Goal: Check status: Check status

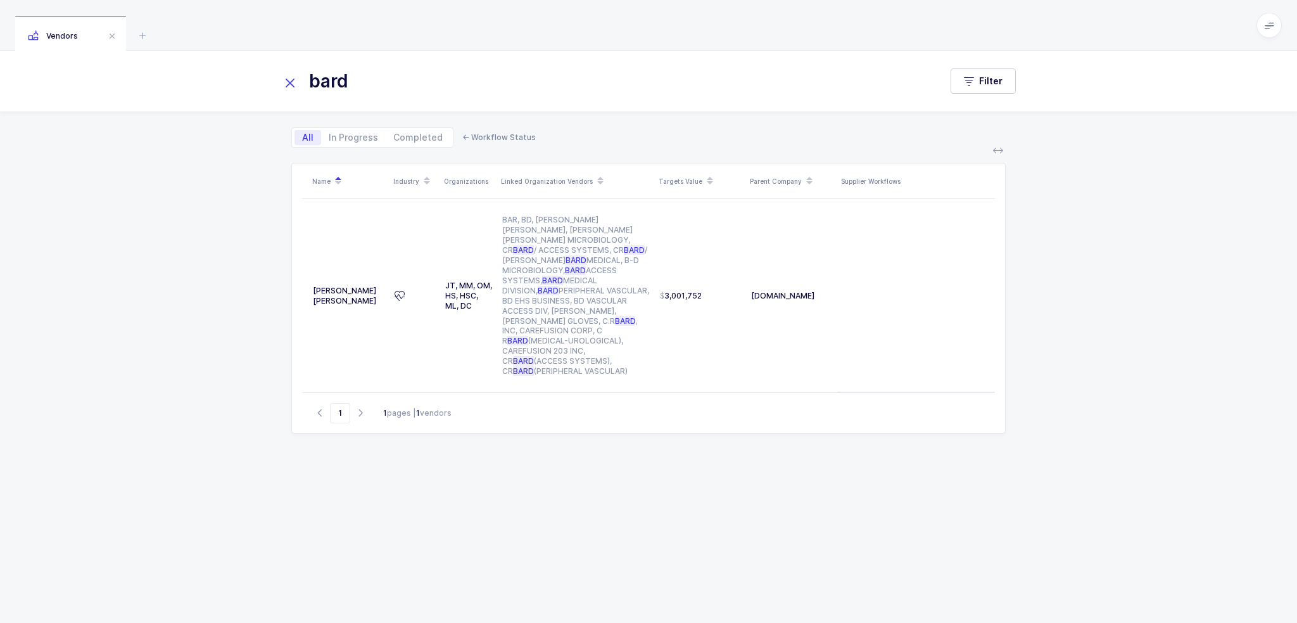
drag, startPoint x: 426, startPoint y: 87, endPoint x: 303, endPoint y: 83, distance: 122.9
click at [303, 83] on input "bard" at bounding box center [603, 81] width 644 height 30
click at [295, 87] on icon at bounding box center [290, 83] width 18 height 18
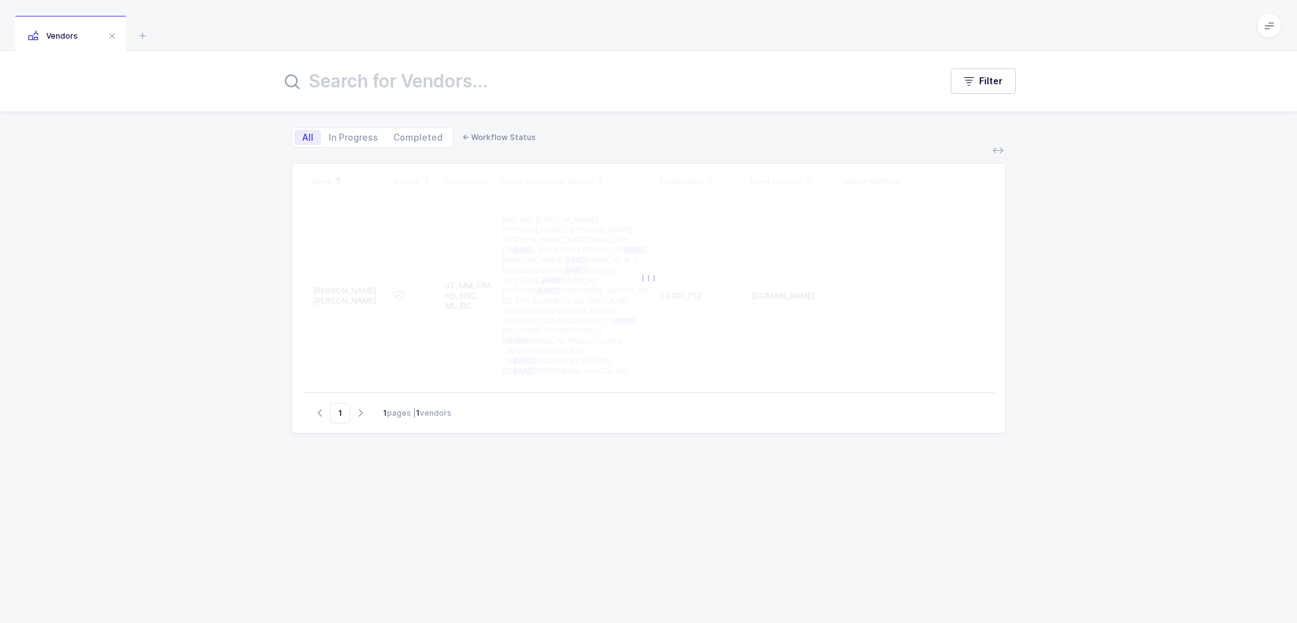
click at [429, 75] on input "text" at bounding box center [603, 81] width 644 height 30
click at [222, 192] on div "Filter All In Progress Completed ← Workflow Status Name Industry Organizations …" at bounding box center [648, 337] width 1297 height 572
click at [382, 31] on div "Vendors" at bounding box center [648, 25] width 1297 height 51
drag, startPoint x: 383, startPoint y: 29, endPoint x: 668, endPoint y: 488, distance: 540.6
click at [668, 488] on div "Vendors Filter All In Progress Completed ← Workflow Status Name Industry Organi…" at bounding box center [648, 311] width 1297 height 623
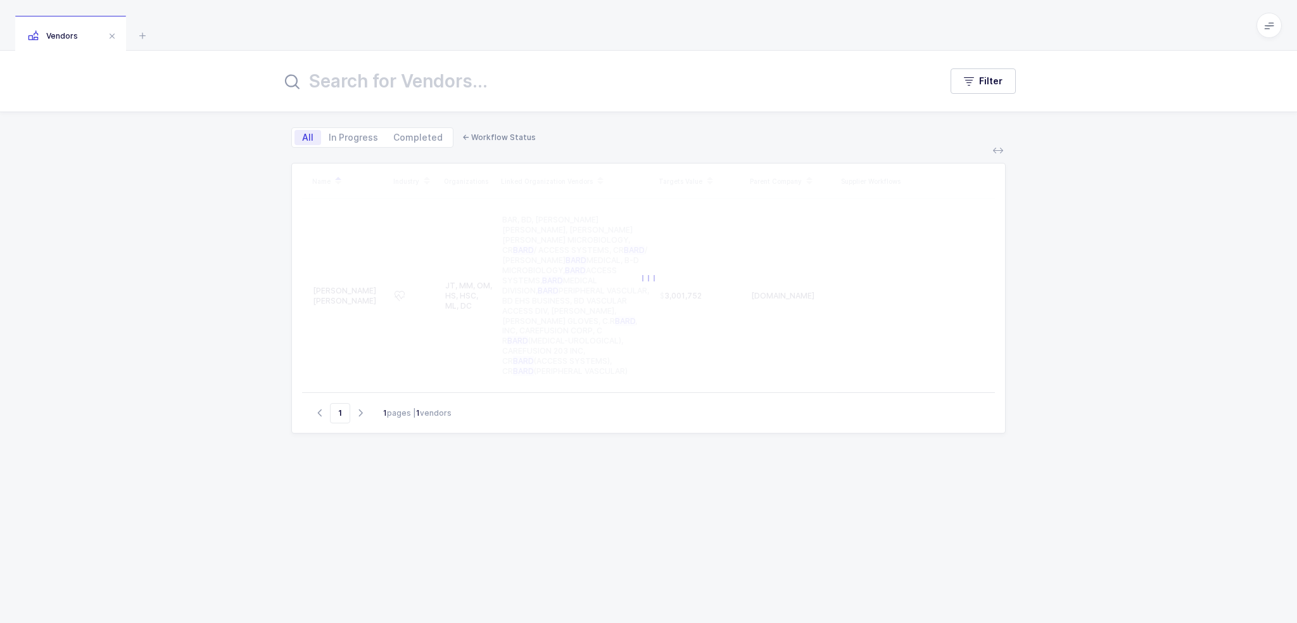
click at [668, 488] on div "Name Industry Organizations Linked Organization Vendors Targets Value Parent Co…" at bounding box center [648, 377] width 714 height 429
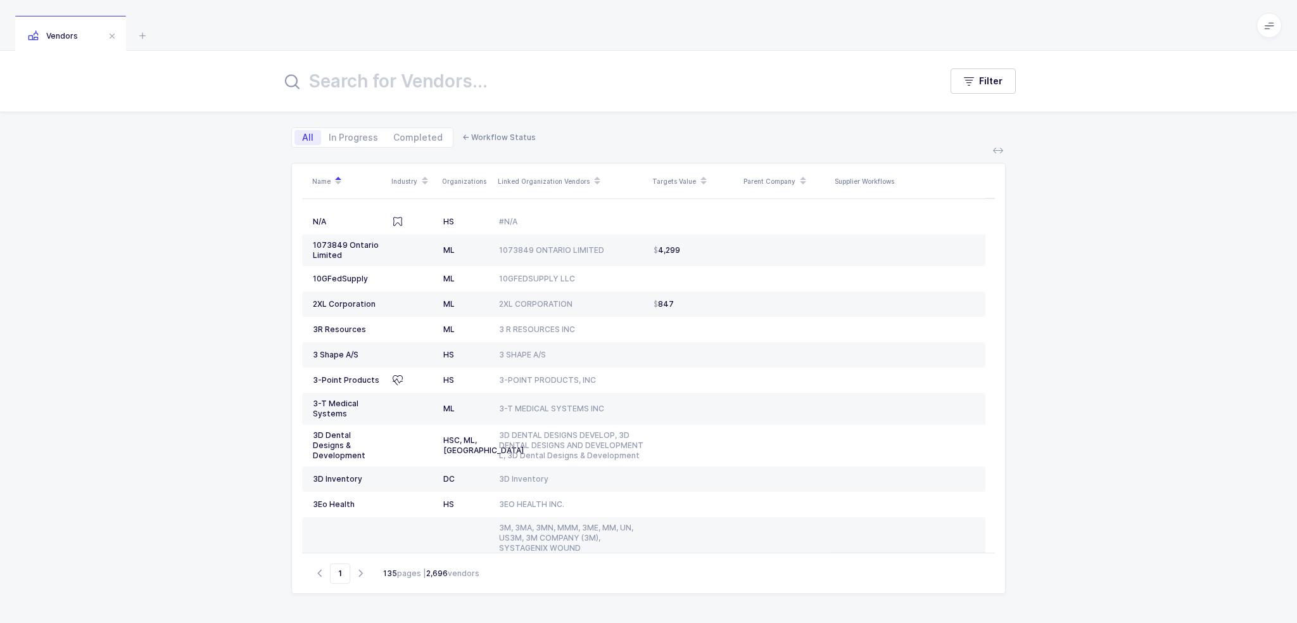
drag, startPoint x: 769, startPoint y: 493, endPoint x: 372, endPoint y: 23, distance: 614.8
click at [372, 23] on div "Vendors Filter All In Progress Completed ← Workflow Status Name Industry Organi…" at bounding box center [648, 311] width 1297 height 623
click at [372, 23] on div "Vendors" at bounding box center [648, 25] width 1297 height 51
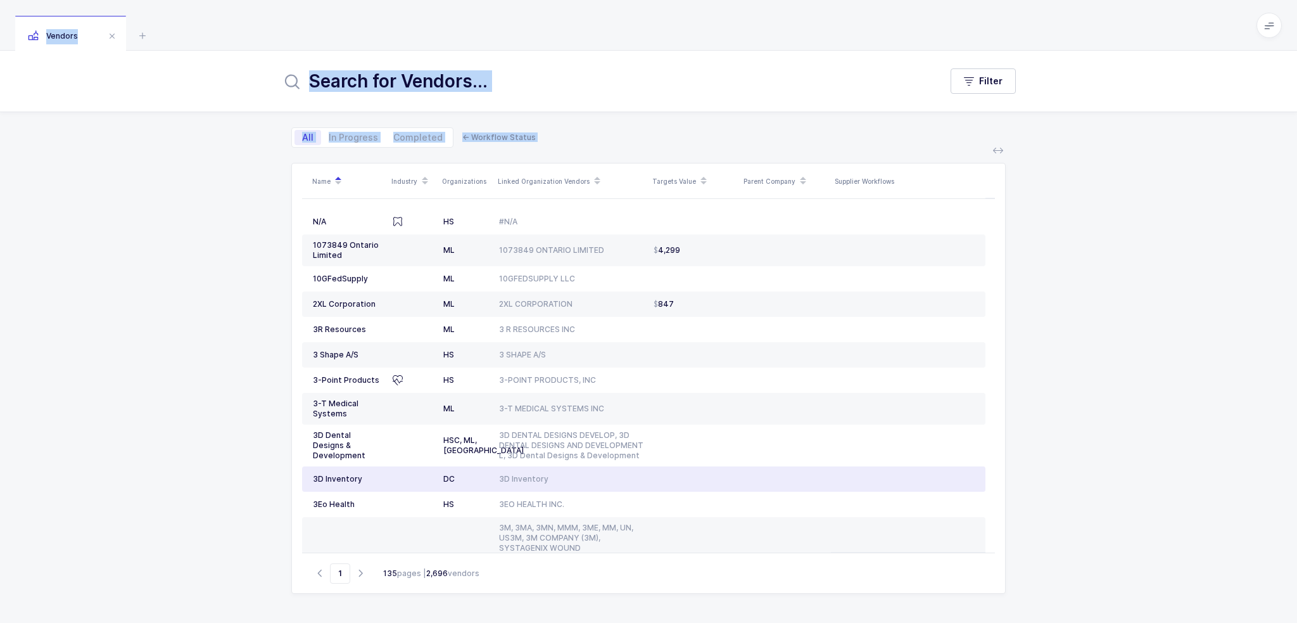
drag, startPoint x: 371, startPoint y: 23, endPoint x: 1106, endPoint y: 425, distance: 837.2
click at [1099, 436] on div "Vendors Filter All In Progress Completed ← Workflow Status Name Industry Organi…" at bounding box center [648, 311] width 1297 height 623
click at [1106, 425] on div "Filter All In Progress Completed ← Workflow Status Name Industry Organizations …" at bounding box center [648, 337] width 1297 height 572
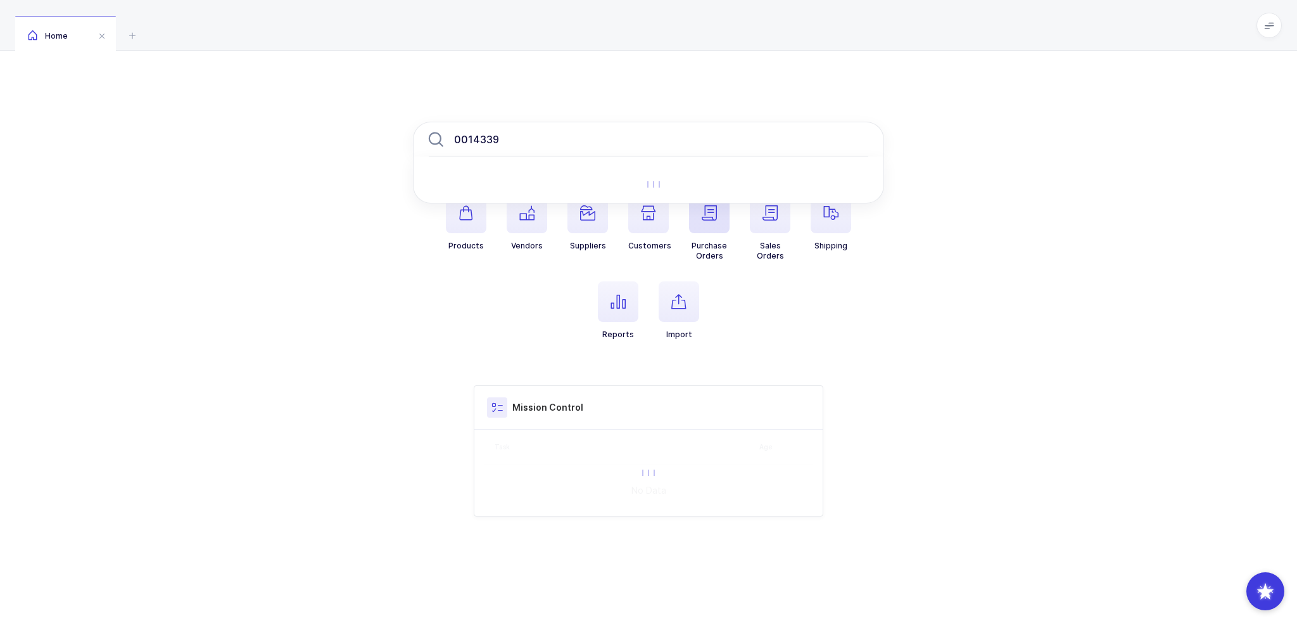
type input "0014339"
click at [723, 226] on span "button" at bounding box center [709, 213] width 41 height 41
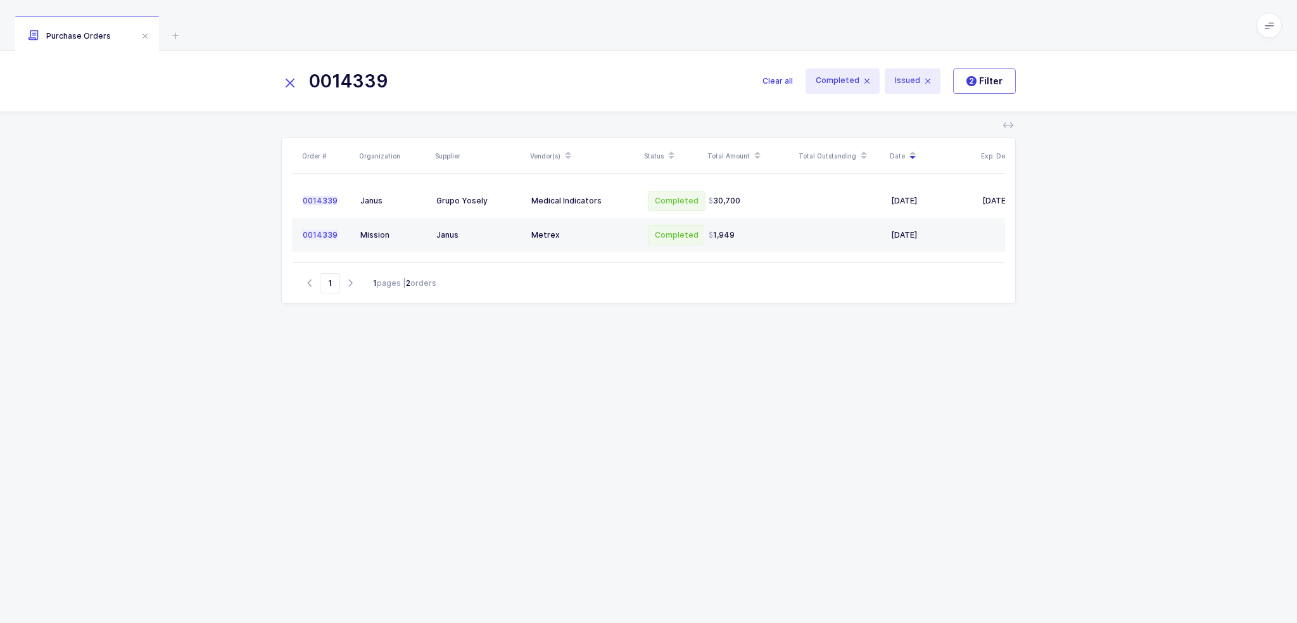
scroll to position [0, 63]
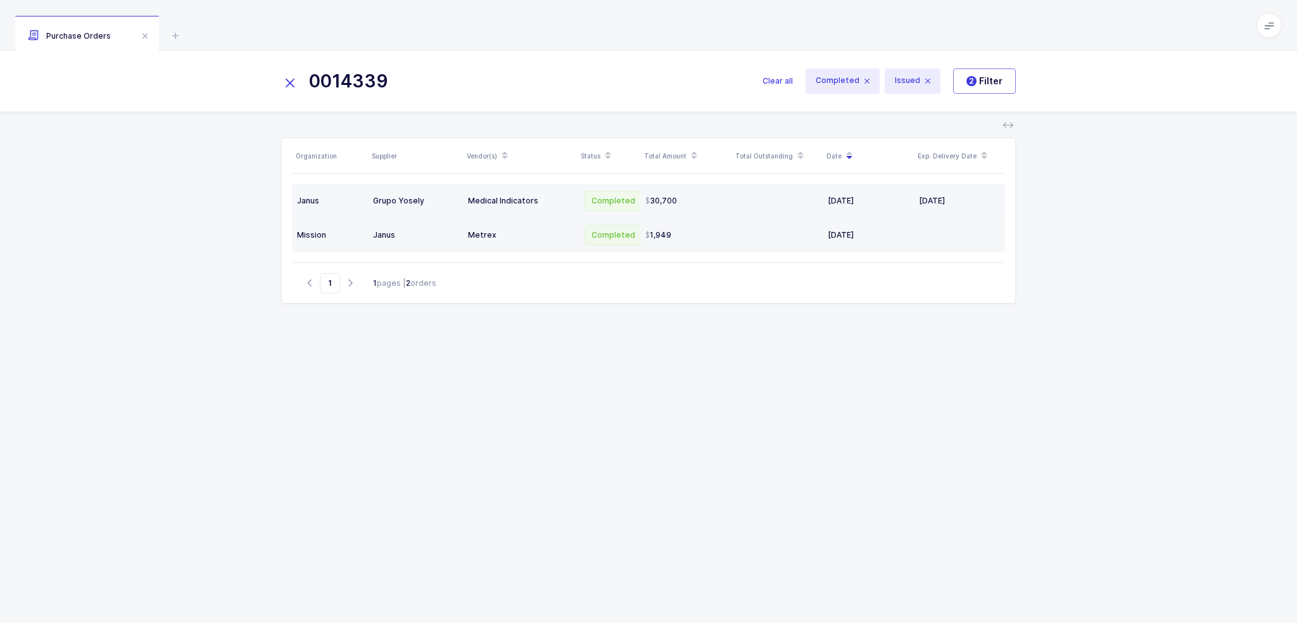
type input "0014339"
click at [746, 203] on div at bounding box center [777, 201] width 81 height 10
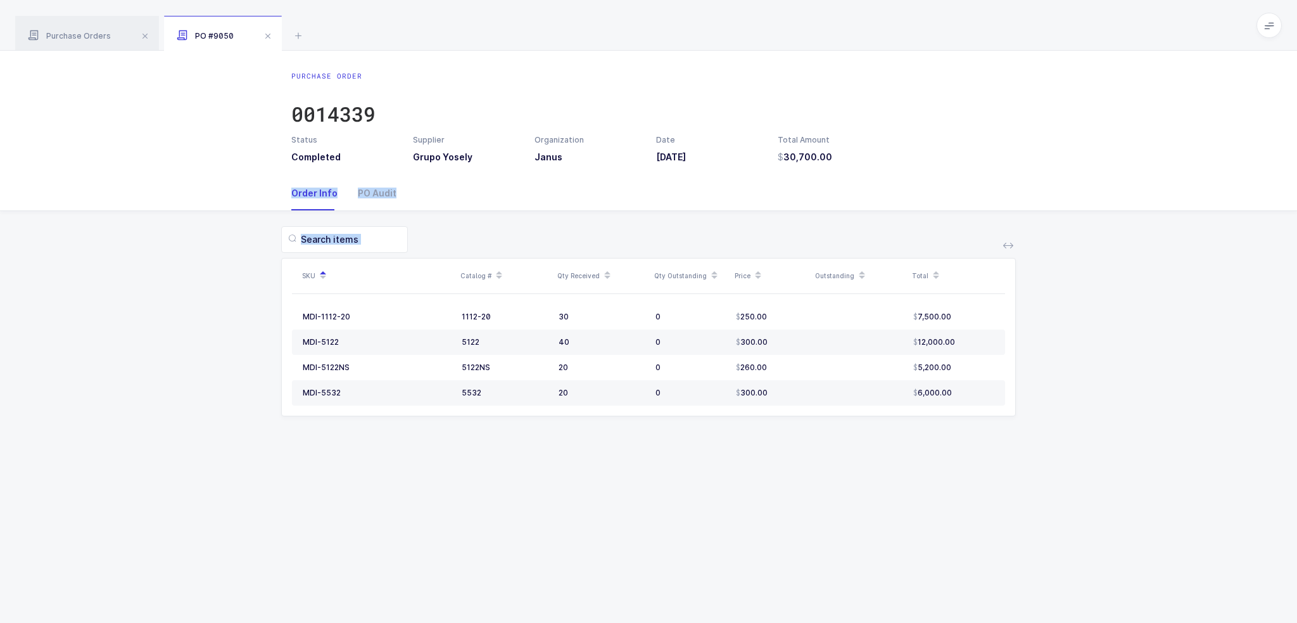
drag, startPoint x: 844, startPoint y: 203, endPoint x: 927, endPoint y: 440, distance: 251.8
click at [927, 440] on div "Order Info PO Audit SKU Catalog # Qty Received Qty Outstanding Price Outstandin…" at bounding box center [648, 311] width 1297 height 270
click at [927, 440] on div "SKU Catalog # Qty Received Qty Outstanding Price Outstanding Total MDI-1112-20 …" at bounding box center [648, 329] width 1277 height 236
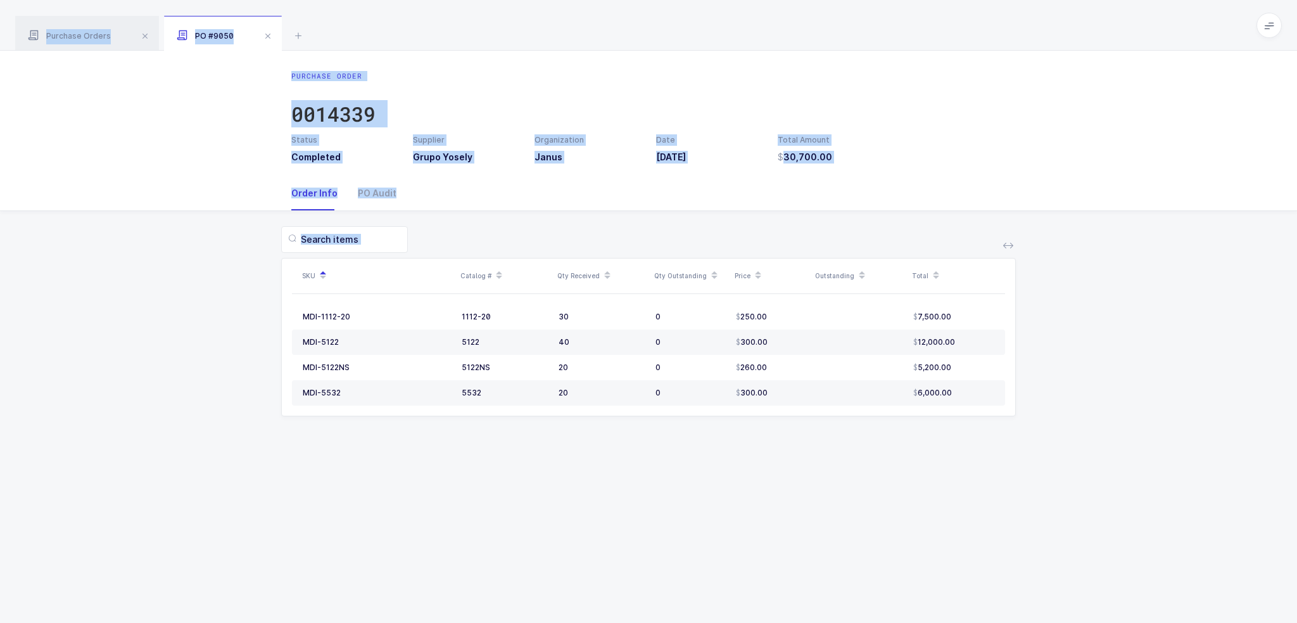
drag, startPoint x: 998, startPoint y: 453, endPoint x: 936, endPoint y: 40, distance: 417.6
click at [936, 40] on div "Purchase Orders PO #9050 0014339 Clear all Completed Issued 2 Filter Order # Or…" at bounding box center [648, 311] width 1297 height 623
click at [936, 40] on div "Purchase Orders PO #9050" at bounding box center [648, 25] width 1297 height 51
drag, startPoint x: 936, startPoint y: 40, endPoint x: 1020, endPoint y: 474, distance: 441.9
click at [1020, 474] on div "Purchase Orders PO #9050 0014339 Clear all Completed Issued 2 Filter Order # Or…" at bounding box center [648, 311] width 1297 height 623
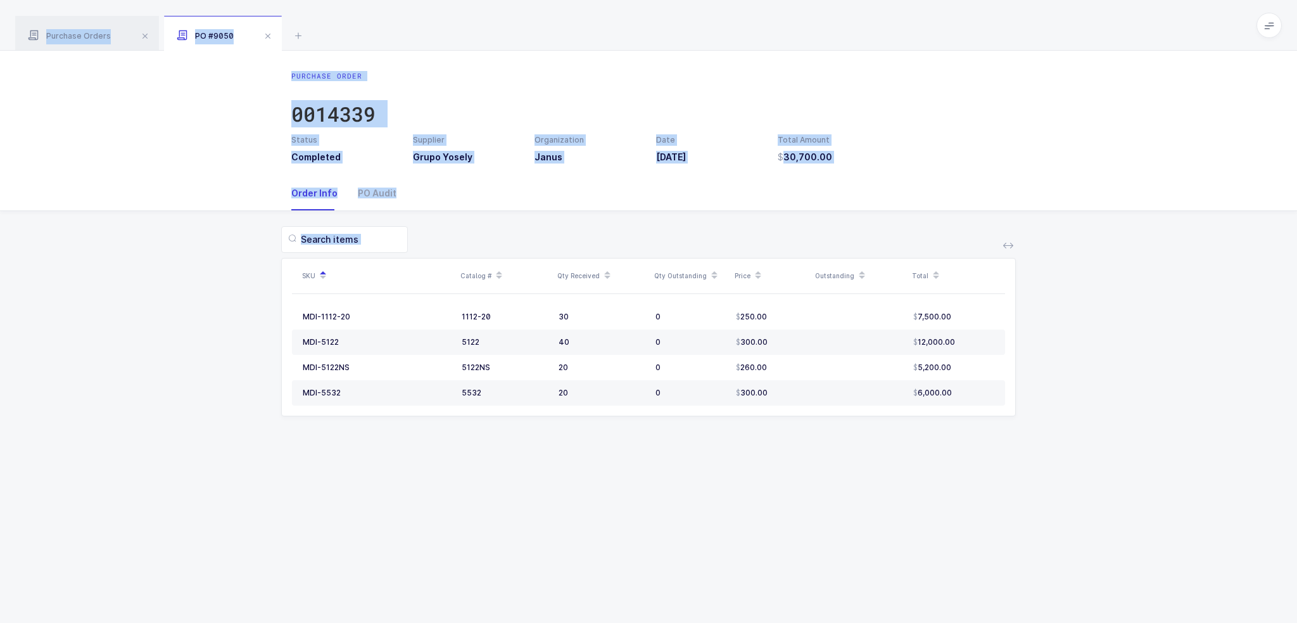
click at [1020, 474] on div "Purchase Order 0014339 Status Completed Supplier Grupo Yosely Organization Janu…" at bounding box center [648, 337] width 1297 height 572
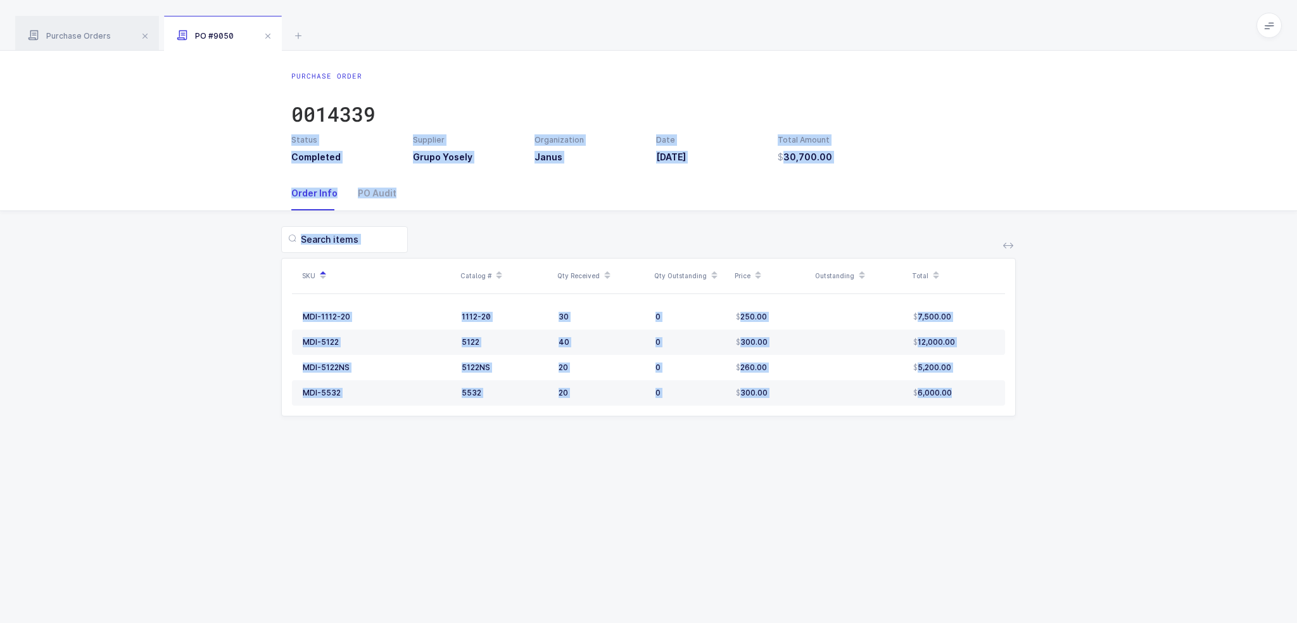
drag, startPoint x: 1020, startPoint y: 474, endPoint x: 968, endPoint y: 89, distance: 387.9
click at [968, 89] on div "Purchase Order 0014339 Status Completed Supplier Grupo Yosely Organization Janu…" at bounding box center [648, 337] width 1297 height 572
click at [968, 89] on div "Purchase Order 0014339" at bounding box center [648, 102] width 714 height 63
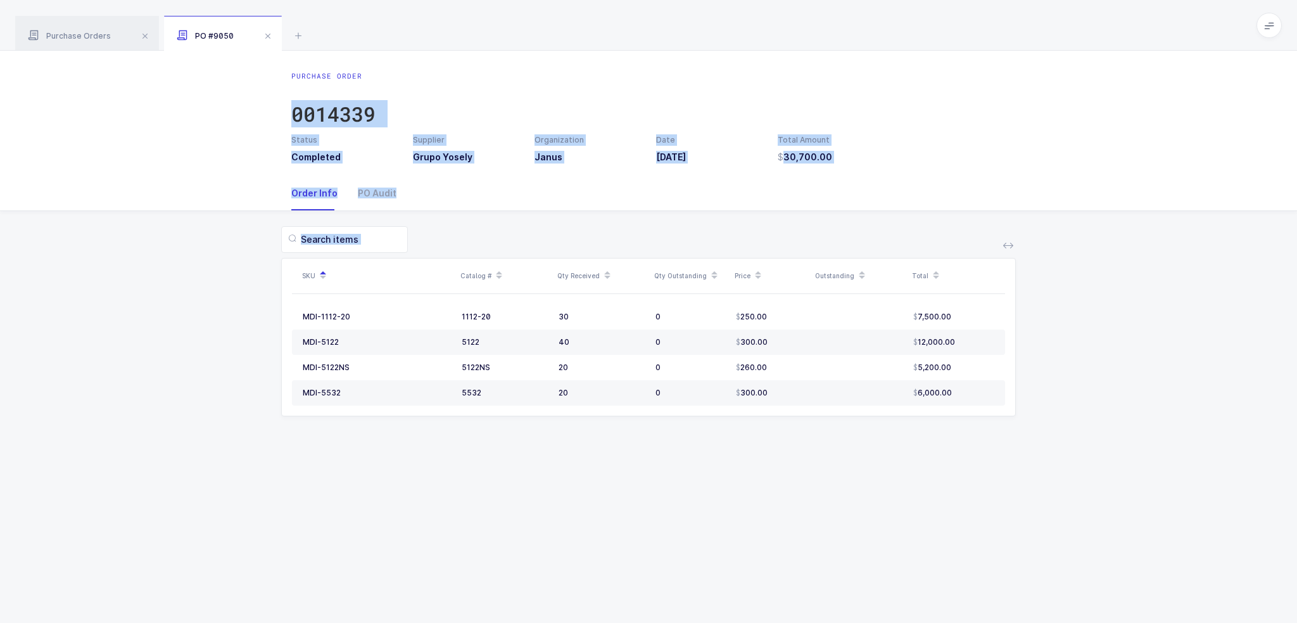
drag, startPoint x: 970, startPoint y: 61, endPoint x: 944, endPoint y: 467, distance: 406.8
click at [944, 467] on div "Purchase Order 0014339 Status Completed Supplier Grupo Yosely Organization Janu…" at bounding box center [648, 337] width 1297 height 572
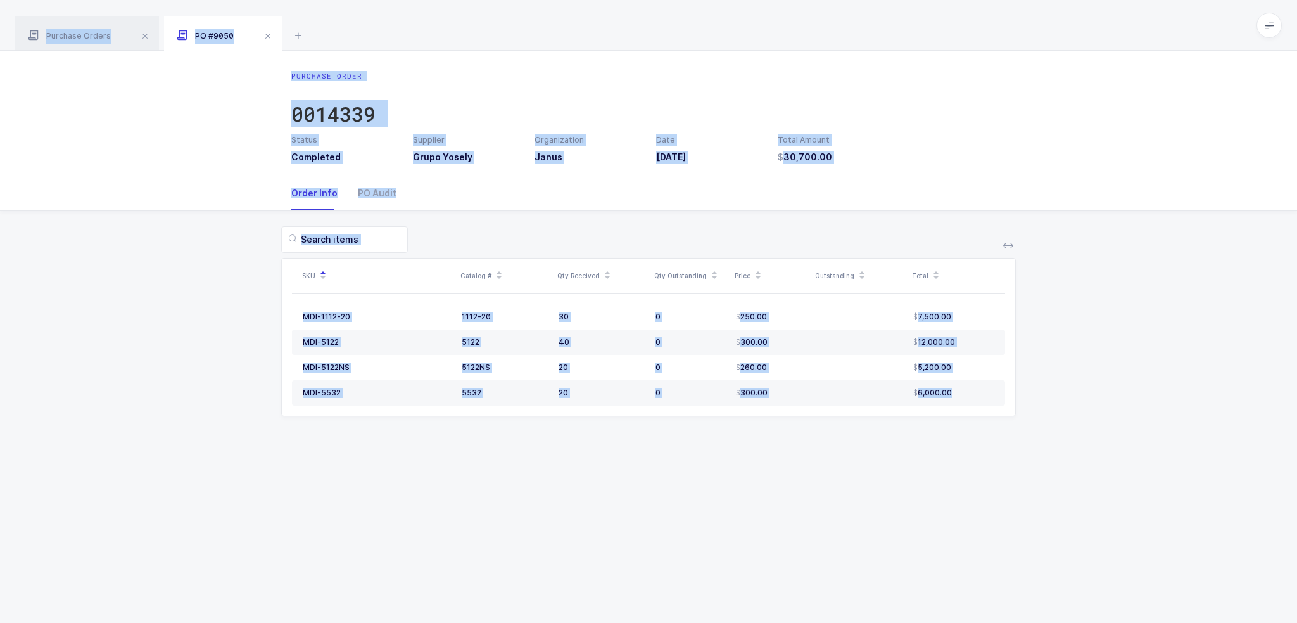
drag, startPoint x: 944, startPoint y: 467, endPoint x: 918, endPoint y: 35, distance: 433.4
click at [918, 35] on div "Purchase Orders PO #9050 0014339 Clear all Completed Issued 2 Filter Order # Or…" at bounding box center [648, 311] width 1297 height 623
click at [918, 35] on div "Purchase Orders PO #9050" at bounding box center [648, 25] width 1297 height 51
drag, startPoint x: 918, startPoint y: 35, endPoint x: 925, endPoint y: 391, distance: 356.6
click at [925, 391] on div "Purchase Orders PO #9050 0014339 Clear all Completed Issued 2 Filter Order # Or…" at bounding box center [648, 311] width 1297 height 623
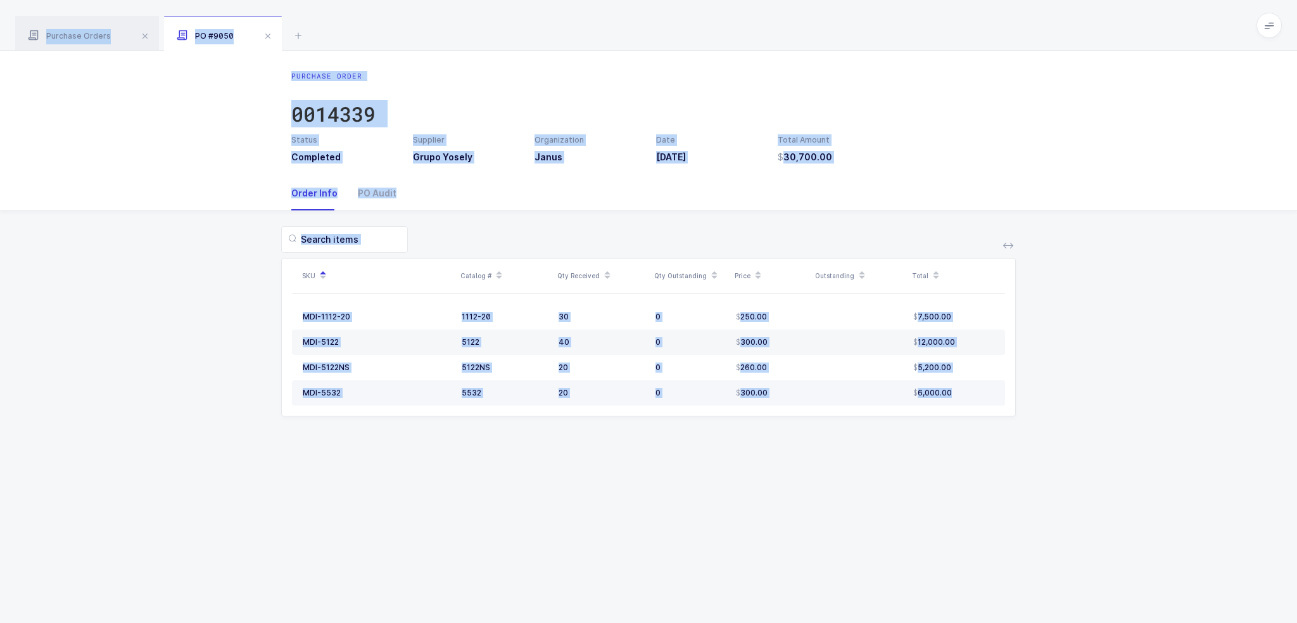
click at [925, 391] on span "6,000.00" at bounding box center [932, 393] width 39 height 10
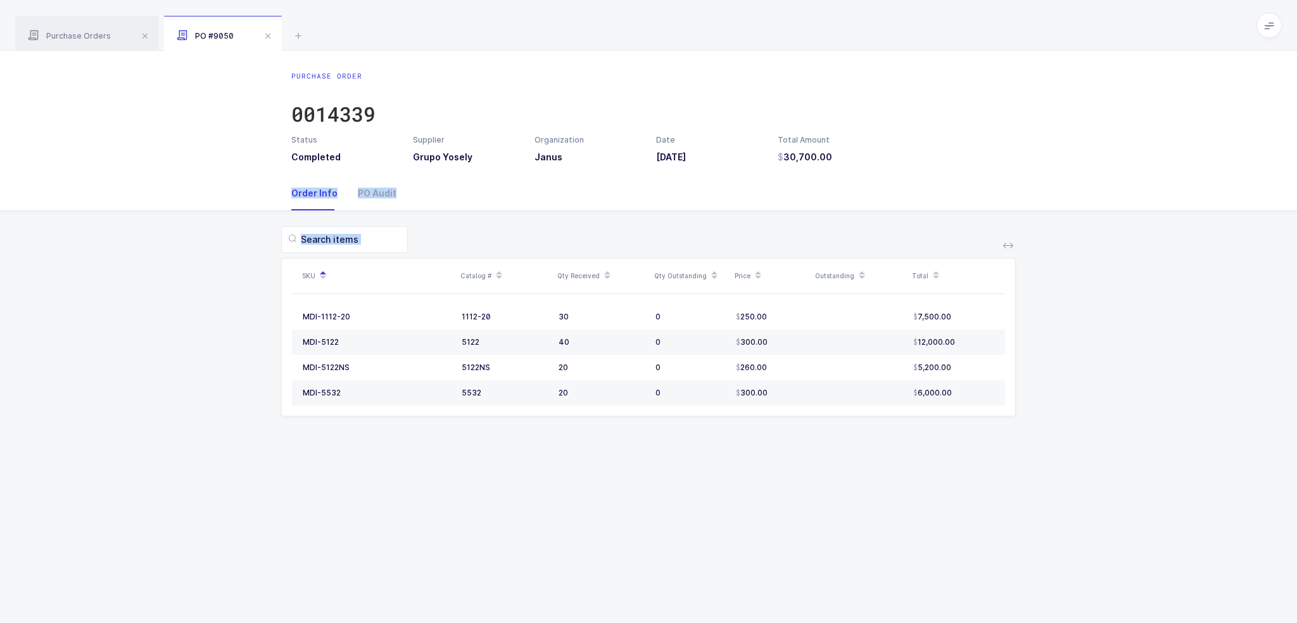
drag, startPoint x: 963, startPoint y: 433, endPoint x: 984, endPoint y: 151, distance: 282.0
click at [984, 151] on div "Purchase Order 0014339 Status Completed Supplier Grupo Yosely Organization Janu…" at bounding box center [648, 337] width 1297 height 572
click at [1034, 153] on div "Purchase Order 0014339 Status Completed Supplier Grupo Yosely Organization Janu…" at bounding box center [648, 113] width 1297 height 125
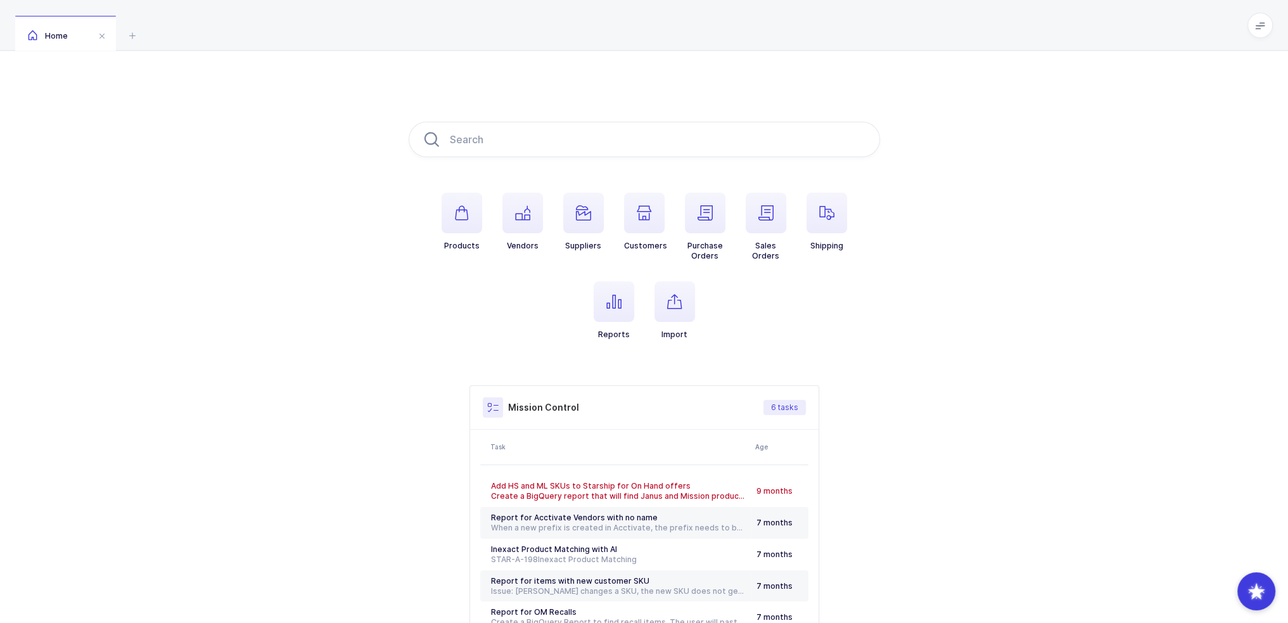
click at [732, 222] on li "Purchase Orders" at bounding box center [705, 227] width 61 height 68
click at [712, 224] on span "button" at bounding box center [705, 213] width 41 height 41
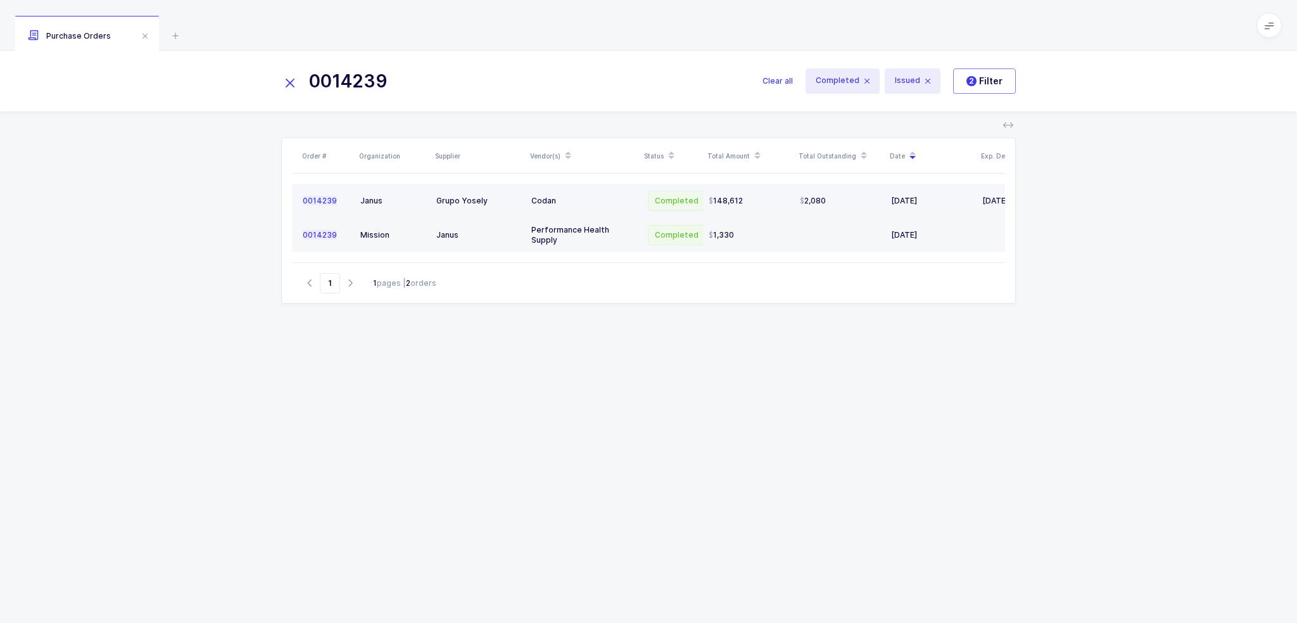
type input "0014239"
click at [755, 197] on div "148,612" at bounding box center [749, 201] width 81 height 10
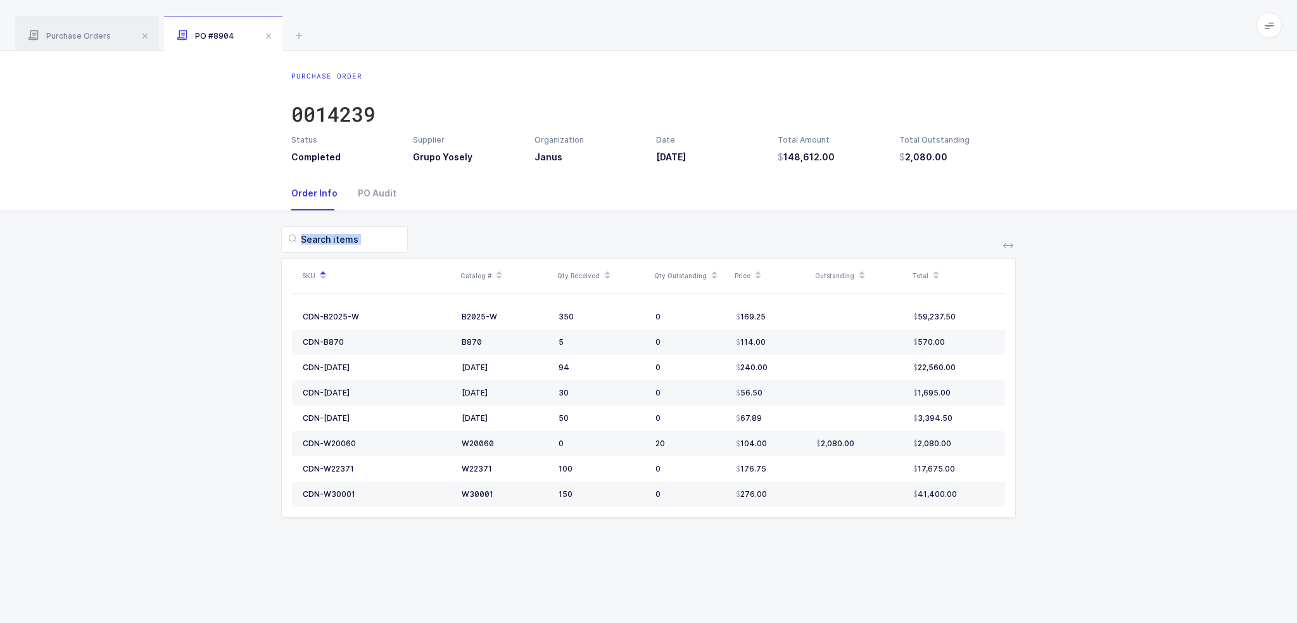
drag, startPoint x: 764, startPoint y: 220, endPoint x: 901, endPoint y: 582, distance: 387.2
click at [901, 582] on div "Purchase Order 0014239 Status Completed Supplier Grupo Yosely Organization Janu…" at bounding box center [648, 337] width 1297 height 572
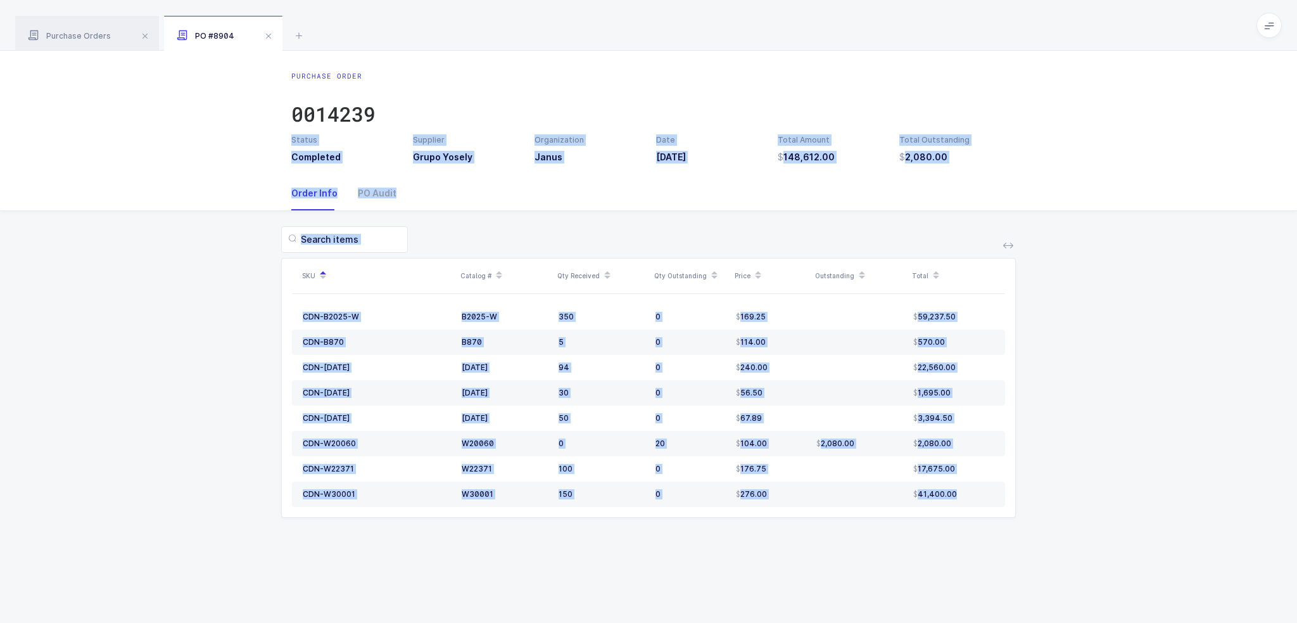
drag, startPoint x: 901, startPoint y: 582, endPoint x: 795, endPoint y: 78, distance: 515.0
click at [790, 92] on div "Purchase Order 0014239 Status Completed Supplier Grupo Yosely Organization Janu…" at bounding box center [648, 337] width 1297 height 572
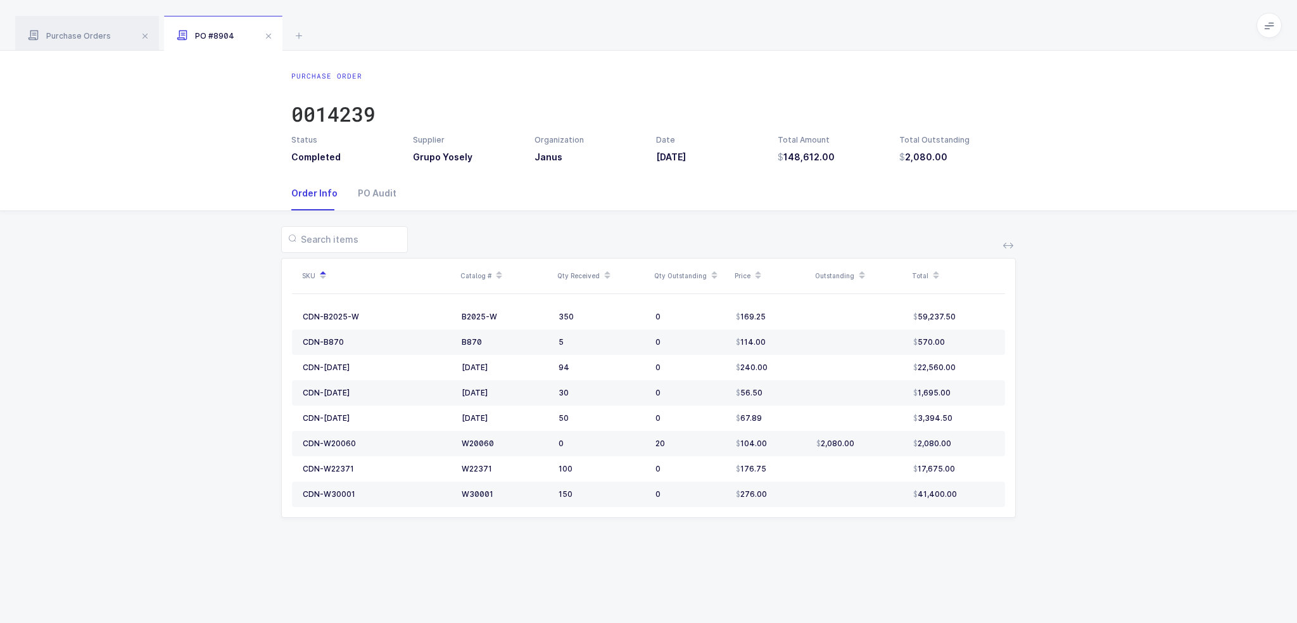
click at [800, 67] on div "Purchase Order 0014239 Status Completed Supplier Grupo Yosely Organization Janu…" at bounding box center [648, 113] width 1297 height 125
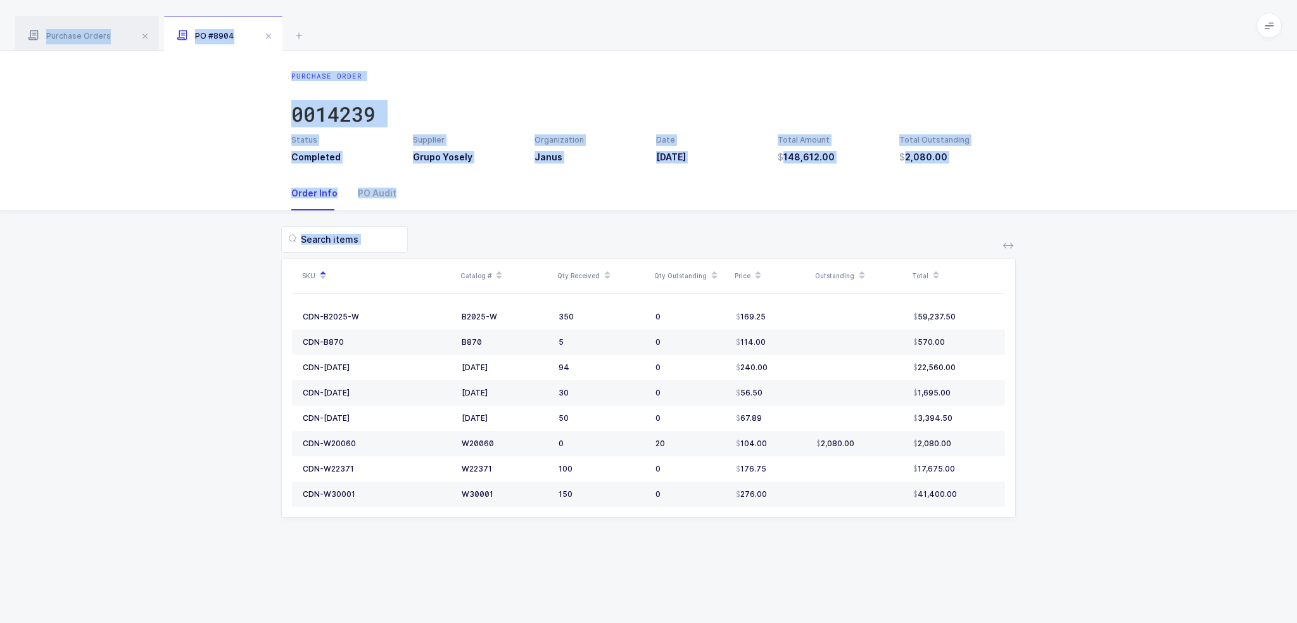
drag, startPoint x: 830, startPoint y: 25, endPoint x: 863, endPoint y: 562, distance: 538.0
click at [863, 562] on div "Purchase Orders PO #8904 0014239 Clear all Completed Issued 2 Filter Order # Or…" at bounding box center [648, 311] width 1297 height 623
click at [863, 562] on div "Purchase Order 0014239 Status Completed Supplier Grupo Yosely Organization Janu…" at bounding box center [648, 337] width 1297 height 572
drag, startPoint x: 935, startPoint y: 78, endPoint x: 996, endPoint y: 197, distance: 133.7
click at [996, 197] on div "Purchase Order 0014239 Status Completed Supplier Grupo Yosely Organization Janu…" at bounding box center [648, 337] width 1297 height 572
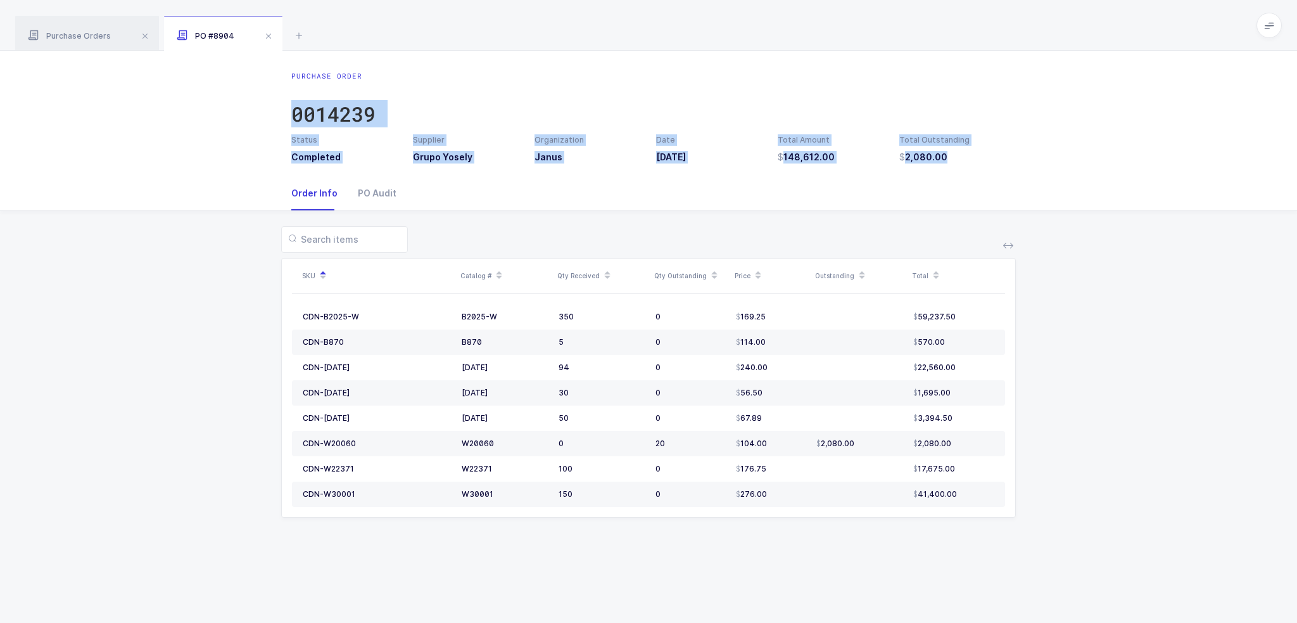
click at [996, 197] on div "Order Info PO Audit" at bounding box center [648, 193] width 714 height 34
drag, startPoint x: 604, startPoint y: 542, endPoint x: 680, endPoint y: 33, distance: 514.3
click at [680, 33] on div "Purchase Orders PO #8904 0014239 Clear all Completed Issued 2 Filter Order # Or…" at bounding box center [648, 311] width 1297 height 623
click at [680, 33] on div "Purchase Orders PO #8904" at bounding box center [648, 25] width 1297 height 51
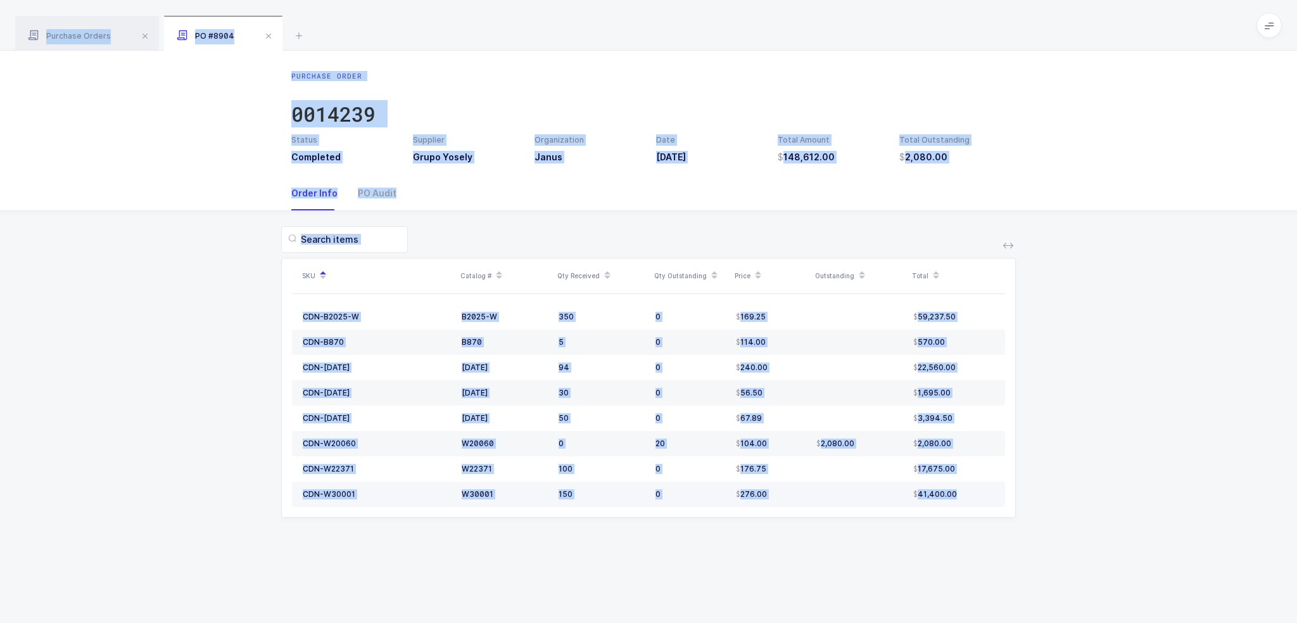
drag, startPoint x: 680, startPoint y: 33, endPoint x: 998, endPoint y: 499, distance: 564.2
click at [998, 499] on div "Purchase Orders PO #8904 0014239 Clear all Completed Issued 2 Filter Order # Or…" at bounding box center [648, 311] width 1297 height 623
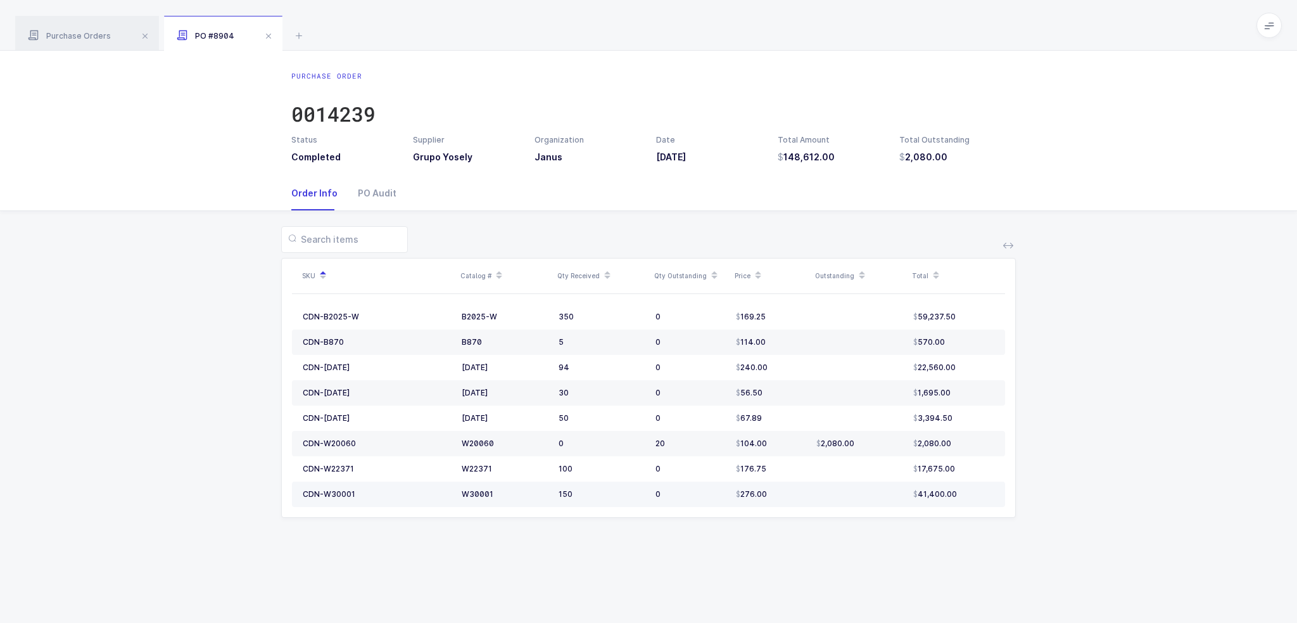
click at [998, 499] on td "41,400.00" at bounding box center [956, 493] width 97 height 25
drag, startPoint x: 1046, startPoint y: 577, endPoint x: 1132, endPoint y: 521, distance: 103.1
click at [1132, 521] on div "Purchase Order 0014239 Status Completed Supplier Grupo Yosely Organization Janu…" at bounding box center [648, 337] width 1297 height 572
click at [1132, 521] on div "SKU Catalog # Qty Received Qty Outstanding Price Outstanding Total CDN-B2025-W …" at bounding box center [648, 379] width 1277 height 337
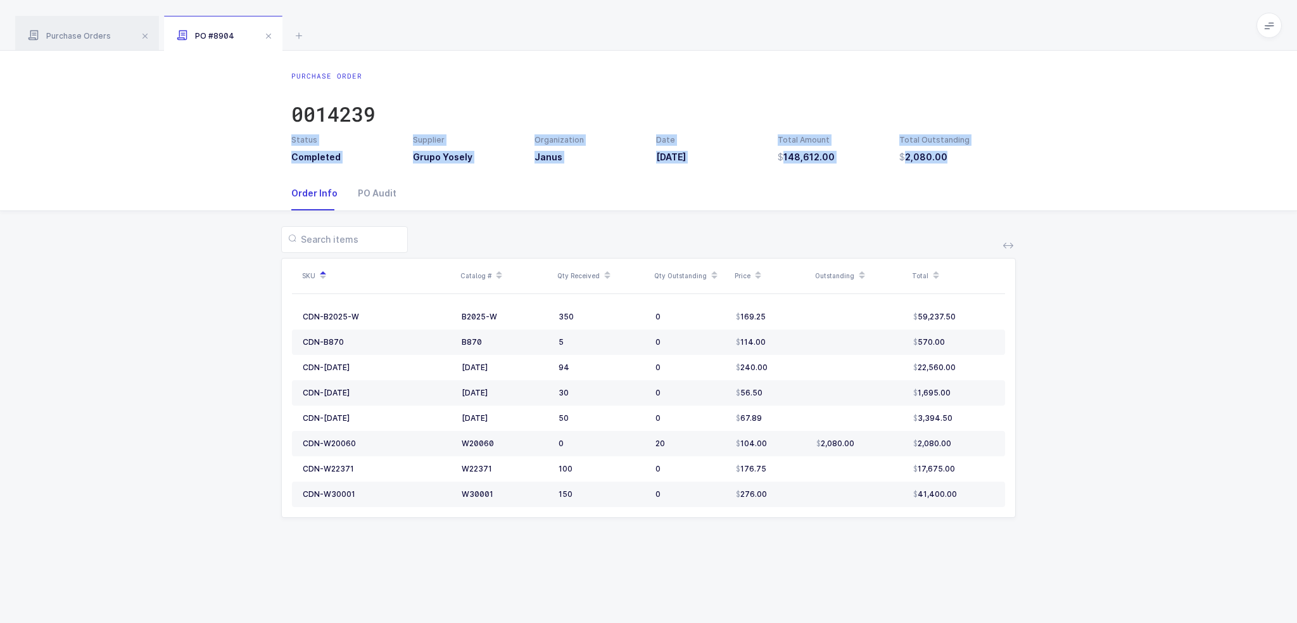
drag, startPoint x: 960, startPoint y: 102, endPoint x: 978, endPoint y: 178, distance: 78.0
click at [978, 178] on div "Purchase Order 0014239 Status Completed Supplier Grupo Yosely Organization Janu…" at bounding box center [648, 337] width 1297 height 572
click at [978, 178] on div "Order Info PO Audit" at bounding box center [648, 193] width 714 height 34
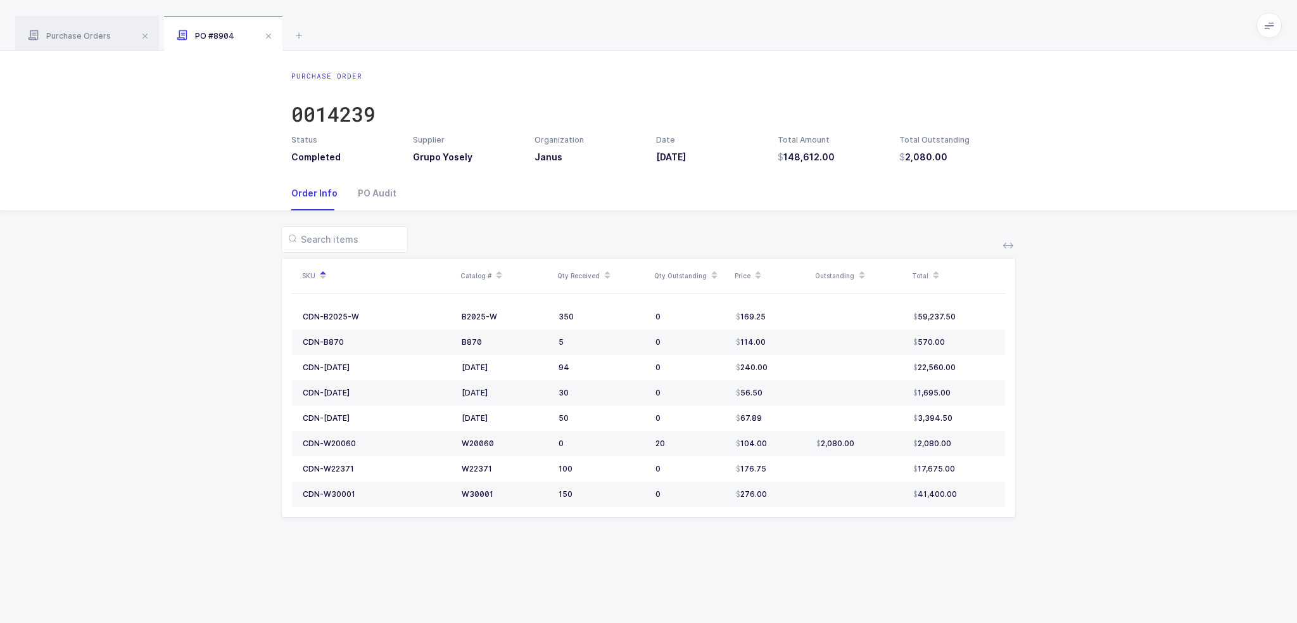
drag, startPoint x: 978, startPoint y: 178, endPoint x: 975, endPoint y: 161, distance: 17.3
click at [975, 160] on div "Purchase Order 0014239 Status Completed Supplier Grupo Yosely Organization Janu…" at bounding box center [648, 337] width 1297 height 572
click at [975, 161] on h3 "2,080.00" at bounding box center [952, 157] width 106 height 13
